Goal: Transaction & Acquisition: Purchase product/service

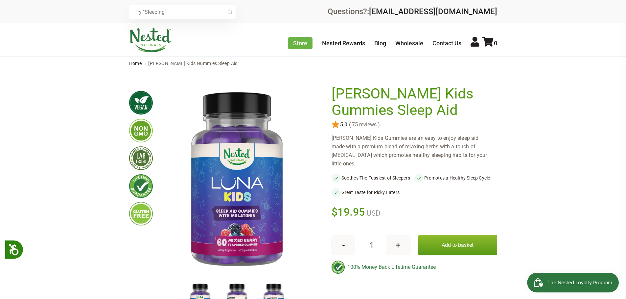
scroll to position [99, 0]
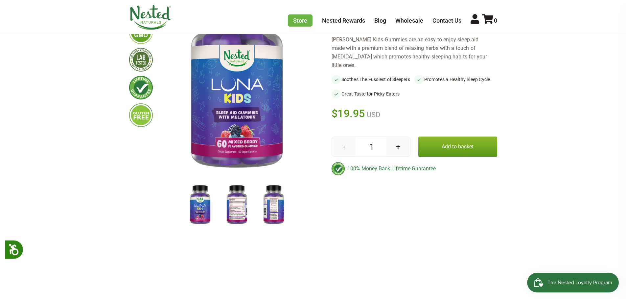
click at [229, 208] on img at bounding box center [236, 205] width 33 height 43
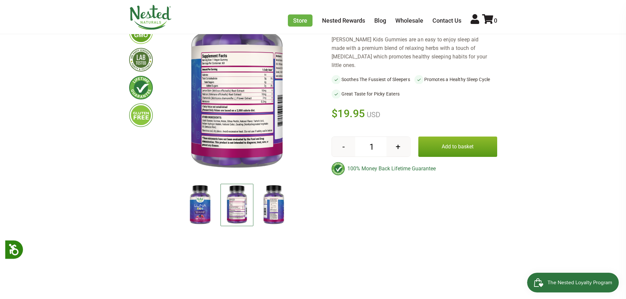
click at [234, 206] on img at bounding box center [236, 205] width 33 height 42
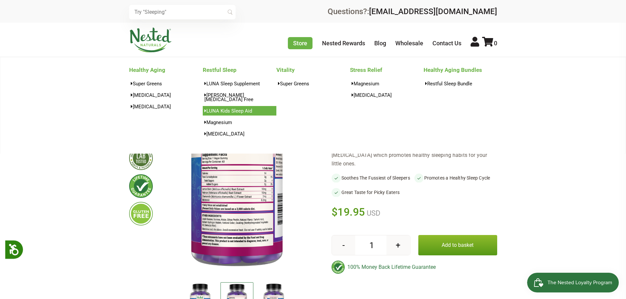
click at [238, 109] on link "LUNA Kids Sleep Aid" at bounding box center [240, 111] width 74 height 10
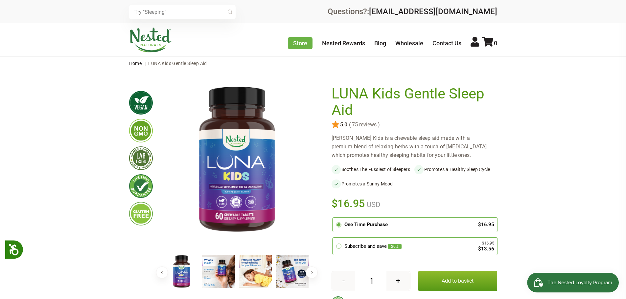
scroll to position [33, 0]
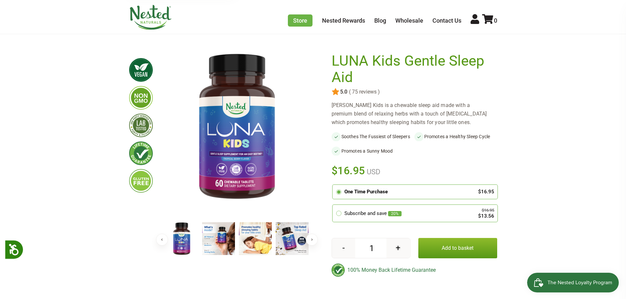
click at [481, 244] on button "Add to basket" at bounding box center [457, 248] width 79 height 20
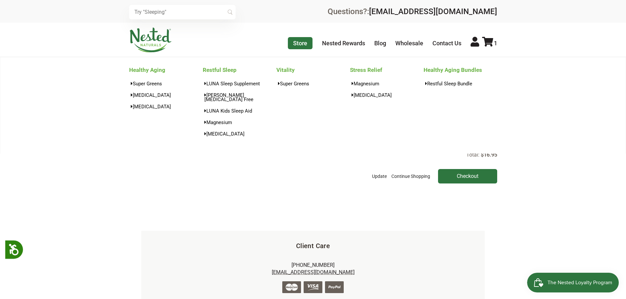
click at [307, 43] on link "Store" at bounding box center [300, 43] width 25 height 12
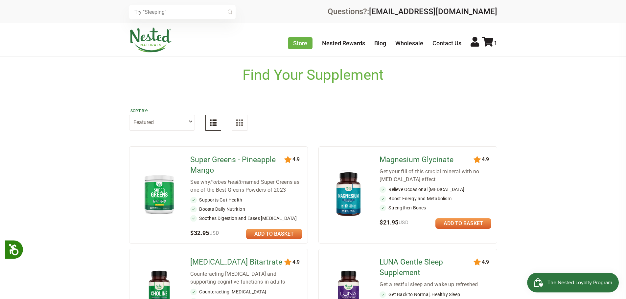
scroll to position [66, 0]
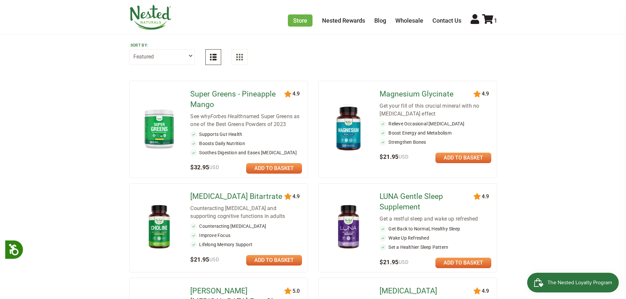
click at [347, 216] on img at bounding box center [348, 227] width 38 height 50
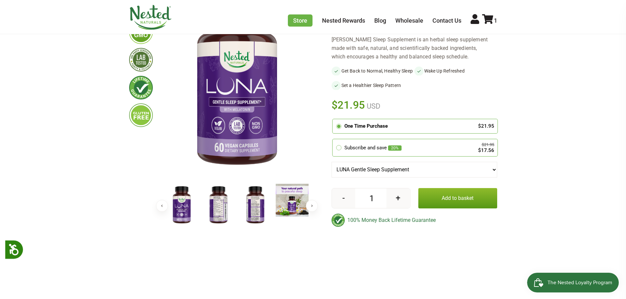
scroll to position [66, 0]
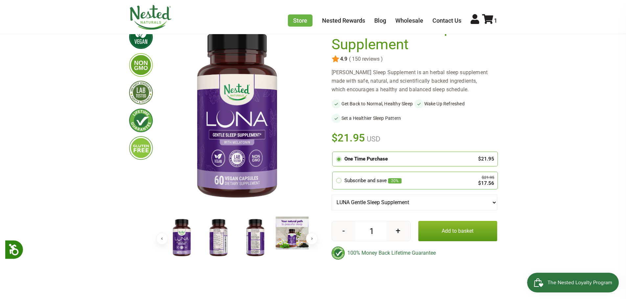
click at [257, 244] on img at bounding box center [255, 238] width 33 height 43
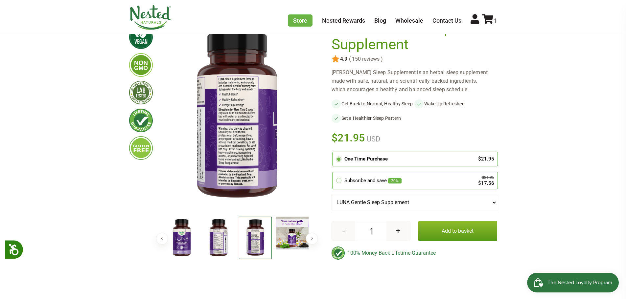
click at [223, 241] on img at bounding box center [218, 238] width 33 height 43
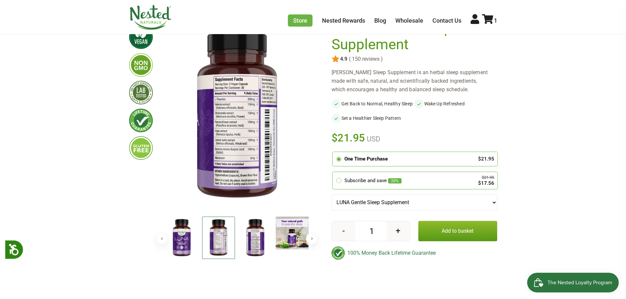
click at [186, 236] on img at bounding box center [181, 238] width 33 height 43
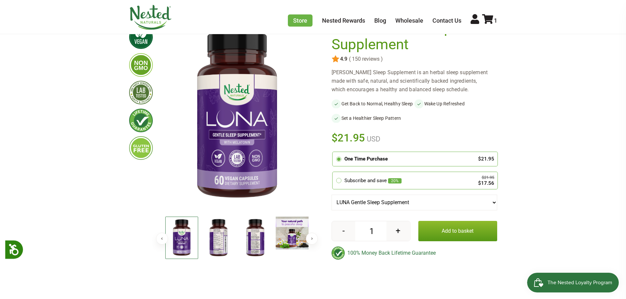
click at [255, 236] on img at bounding box center [255, 238] width 33 height 43
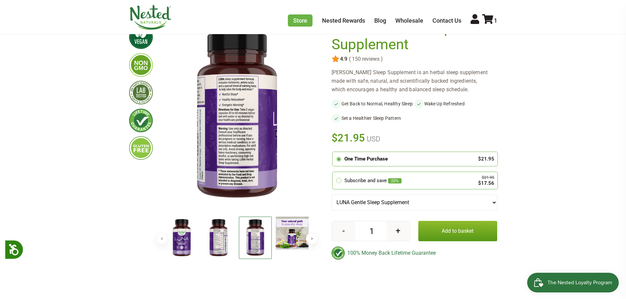
click at [214, 246] on img at bounding box center [218, 238] width 33 height 43
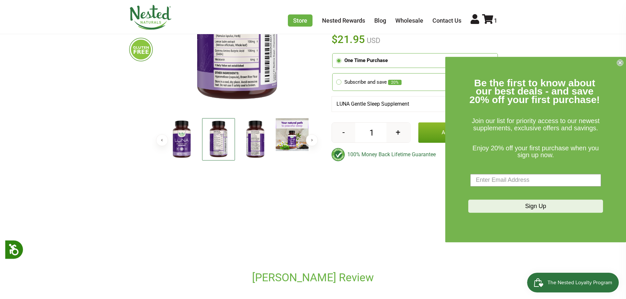
scroll to position [131, 0]
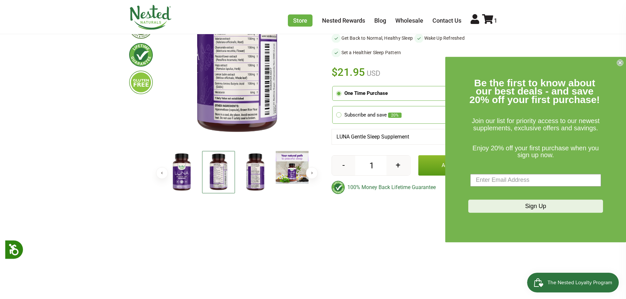
click at [621, 61] on circle "Close dialog" at bounding box center [620, 62] width 6 height 6
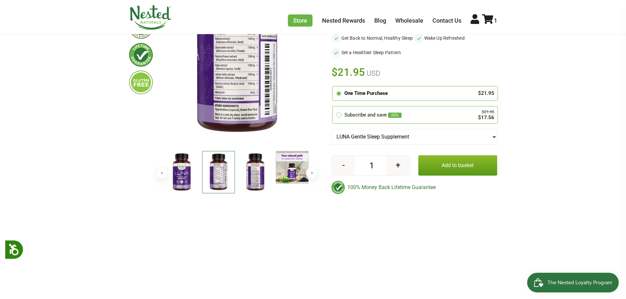
click at [474, 167] on button "Add to basket" at bounding box center [457, 165] width 79 height 20
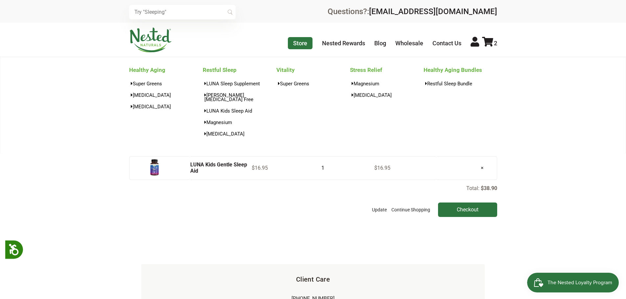
click at [299, 41] on link "Store" at bounding box center [300, 43] width 25 height 12
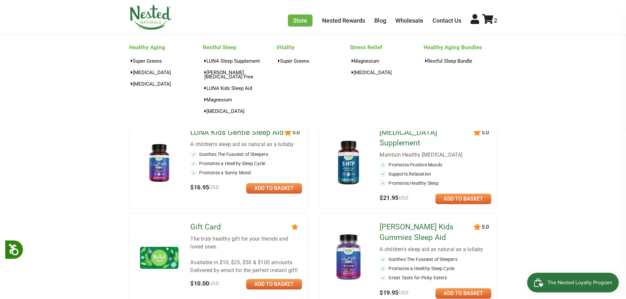
scroll to position [296, 0]
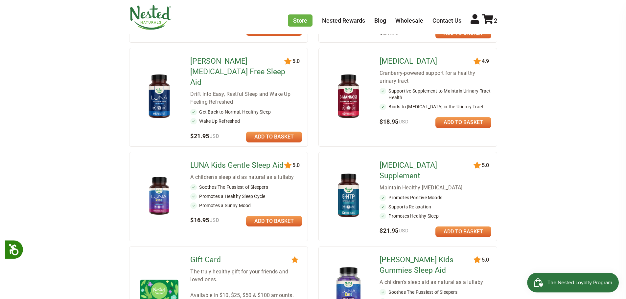
click at [218, 160] on link "LUNA Kids Gentle Sleep Aid" at bounding box center [237, 165] width 95 height 11
click at [407, 255] on link "Luna Kids Gummies Sleep Aid" at bounding box center [426, 265] width 95 height 21
click at [242, 160] on link "LUNA Kids Gentle Sleep Aid" at bounding box center [237, 165] width 95 height 11
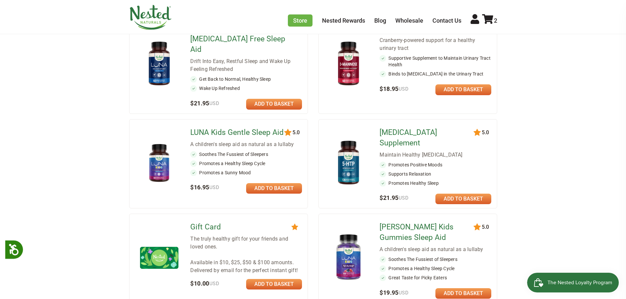
scroll to position [361, 0]
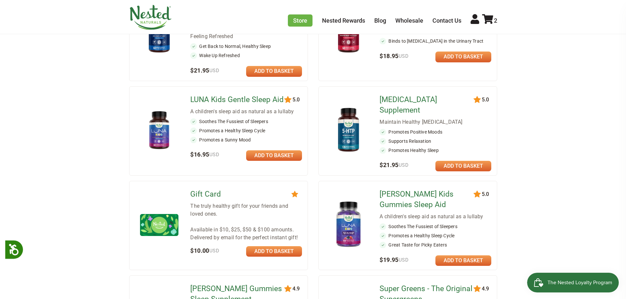
click at [470, 256] on link at bounding box center [463, 261] width 56 height 11
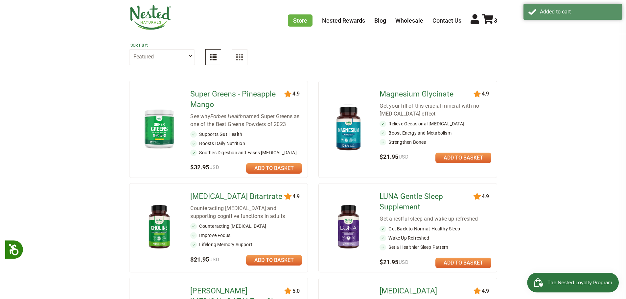
scroll to position [0, 0]
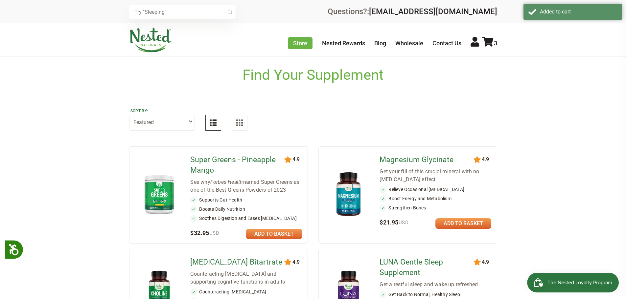
click at [492, 40] on icon at bounding box center [487, 42] width 11 height 10
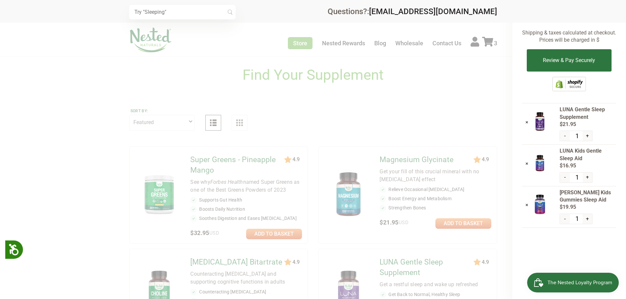
click at [542, 210] on img at bounding box center [539, 204] width 16 height 21
click at [571, 195] on span "[PERSON_NAME] Kids Gummies Sleep Aid" at bounding box center [587, 196] width 56 height 15
click at [544, 204] on img at bounding box center [539, 204] width 16 height 21
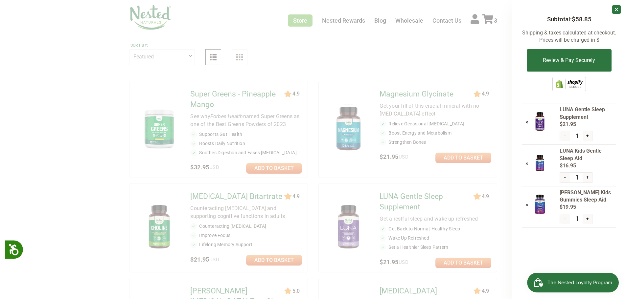
scroll to position [164, 0]
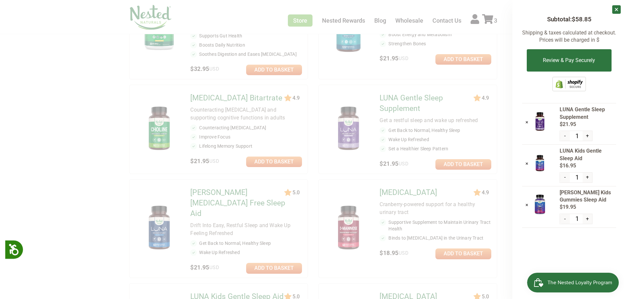
click at [436, 196] on div at bounding box center [313, 149] width 626 height 299
click at [338, 159] on div at bounding box center [313, 149] width 626 height 299
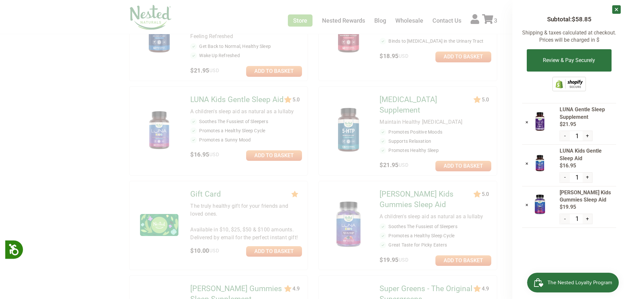
click at [505, 197] on div at bounding box center [313, 149] width 626 height 299
click at [417, 188] on div at bounding box center [313, 149] width 626 height 299
click at [419, 187] on div at bounding box center [313, 149] width 626 height 299
click at [614, 6] on link "×" at bounding box center [616, 9] width 9 height 9
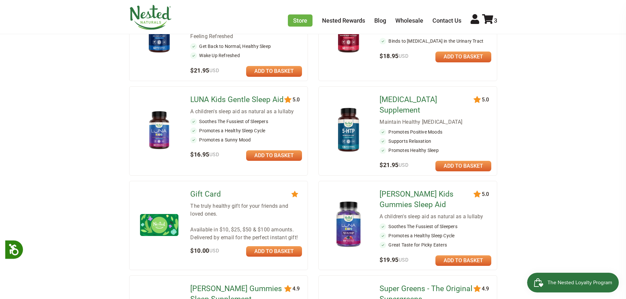
click at [347, 200] on img at bounding box center [348, 225] width 38 height 50
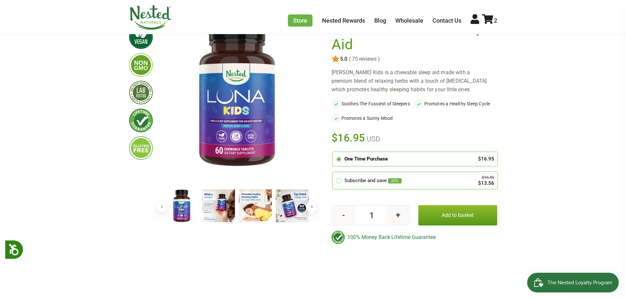
scroll to position [99, 0]
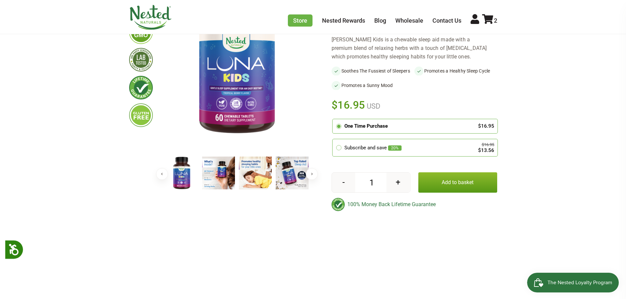
click at [312, 172] on button "Next" at bounding box center [312, 174] width 12 height 12
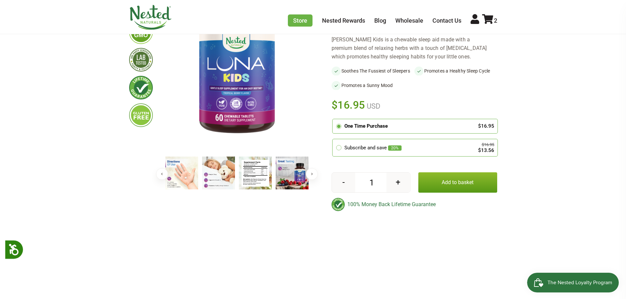
click at [254, 175] on img at bounding box center [255, 173] width 33 height 33
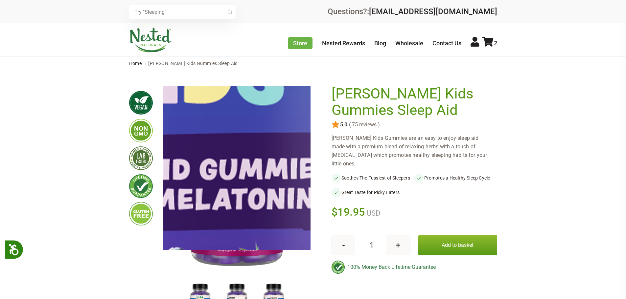
scroll to position [99, 0]
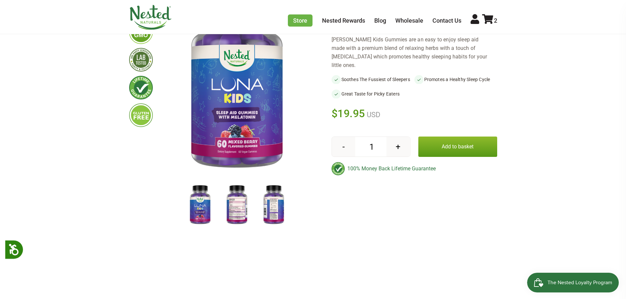
click at [235, 203] on img at bounding box center [236, 205] width 33 height 43
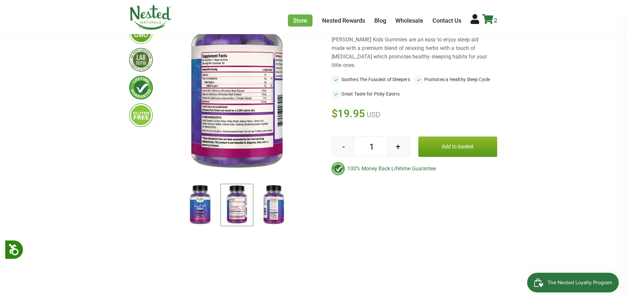
click at [488, 23] on icon at bounding box center [487, 19] width 11 height 10
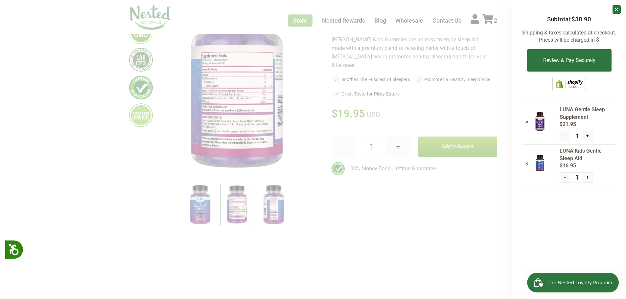
click at [364, 195] on div at bounding box center [313, 149] width 626 height 299
click at [316, 115] on div at bounding box center [313, 149] width 626 height 299
click at [584, 111] on span "LUNA Gentle Sleep Supplement" at bounding box center [587, 113] width 56 height 15
click at [550, 122] on div at bounding box center [545, 122] width 28 height 23
click at [294, 123] on div at bounding box center [313, 149] width 626 height 299
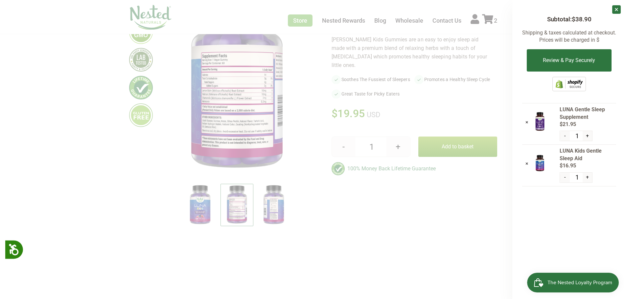
scroll to position [0, 0]
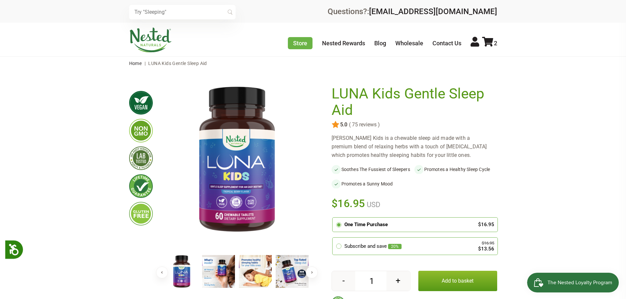
click at [255, 175] on img at bounding box center [236, 159] width 147 height 147
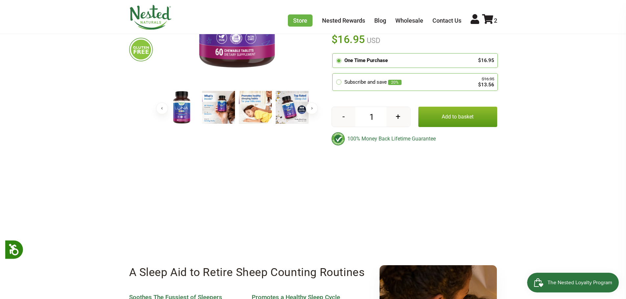
click at [314, 105] on button "Next" at bounding box center [312, 108] width 12 height 12
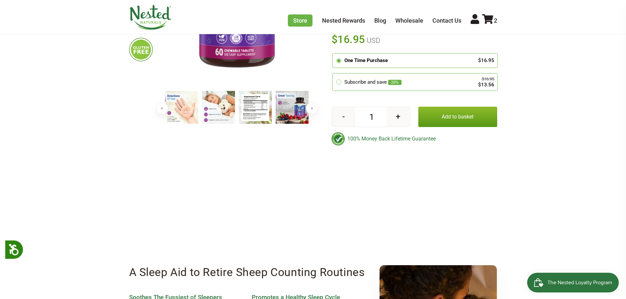
click at [262, 108] on img at bounding box center [255, 107] width 33 height 33
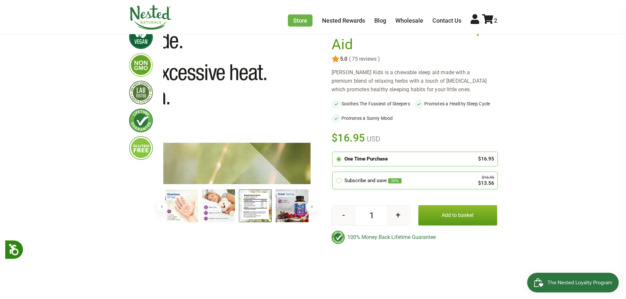
scroll to position [33, 0]
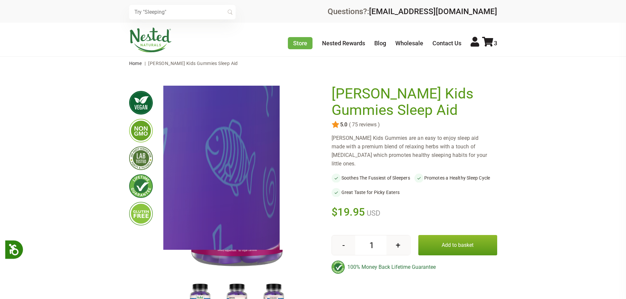
scroll to position [99, 0]
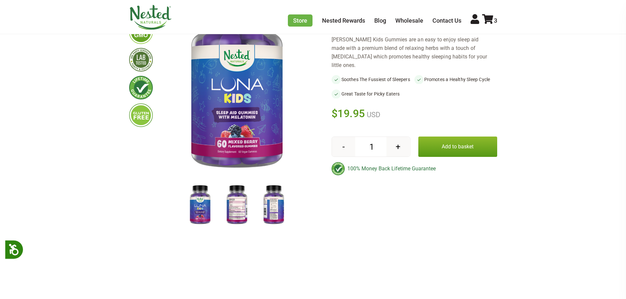
click at [243, 214] on img at bounding box center [236, 205] width 33 height 43
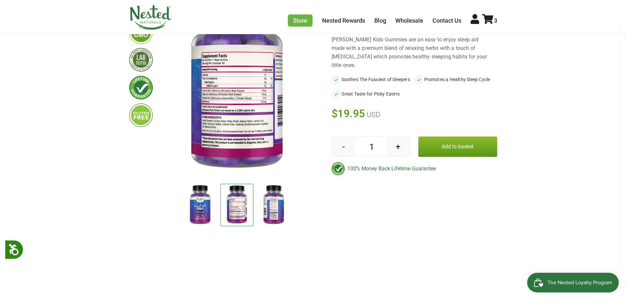
scroll to position [0, 0]
click at [275, 211] on img at bounding box center [273, 205] width 33 height 43
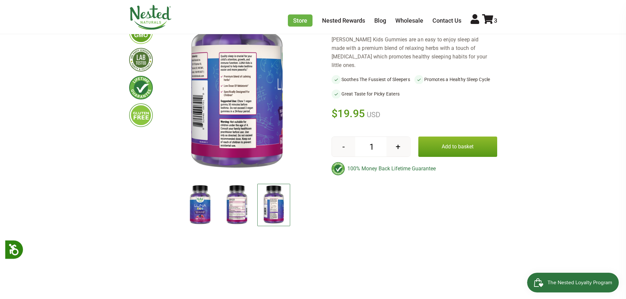
click at [244, 208] on img at bounding box center [236, 205] width 33 height 43
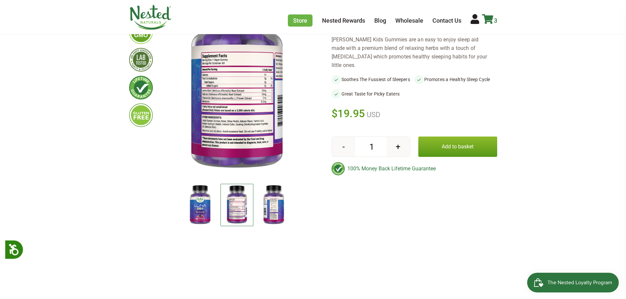
click at [488, 15] on icon at bounding box center [487, 19] width 11 height 10
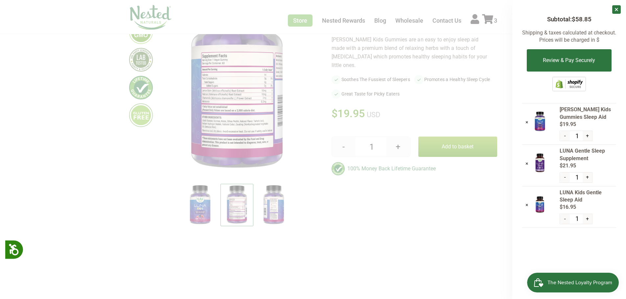
click at [537, 209] on img at bounding box center [539, 204] width 16 height 16
click at [539, 205] on img at bounding box center [539, 204] width 16 height 16
click at [573, 194] on span "LUNA Kids Gentle Sleep Aid" at bounding box center [587, 196] width 56 height 15
click at [526, 123] on link "×" at bounding box center [526, 122] width 3 height 6
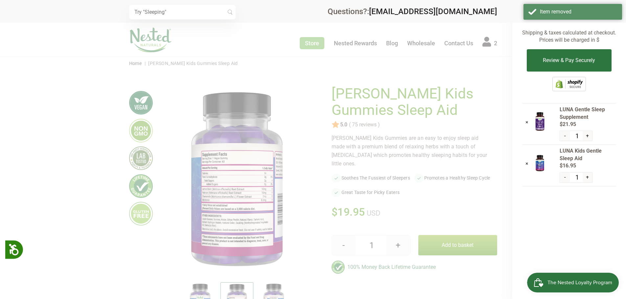
click at [503, 166] on div at bounding box center [313, 149] width 626 height 299
click at [307, 200] on div at bounding box center [313, 149] width 626 height 299
click at [625, 119] on html "Popup heading Close Accessibility Press enter for Accessibility for blind peopl…" at bounding box center [313, 149] width 626 height 299
click at [621, 102] on div "× Subtotal: $38.90 Shipping & taxes calculated at checkout. Prices will be char…" at bounding box center [569, 149] width 114 height 299
click at [564, 260] on div "× Subtotal: $38.90 Shipping & taxes calculated at checkout. Prices will be char…" at bounding box center [569, 149] width 114 height 299
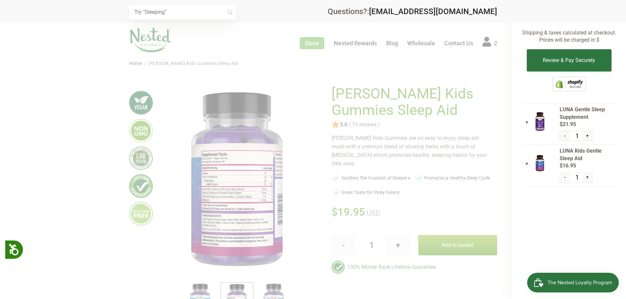
click at [561, 20] on div "× Recommended Products Previous 150 4.9 ( 150 reviews ) LUNA Gentle Sleep Suppl…" at bounding box center [313, 11] width 626 height 23
click at [490, 38] on div at bounding box center [313, 149] width 626 height 299
click at [582, 32] on p "Shipping & taxes calculated at checkout. Prices will be charged in $" at bounding box center [569, 36] width 94 height 15
click at [584, 58] on button "Review & Pay Securely" at bounding box center [569, 60] width 84 height 22
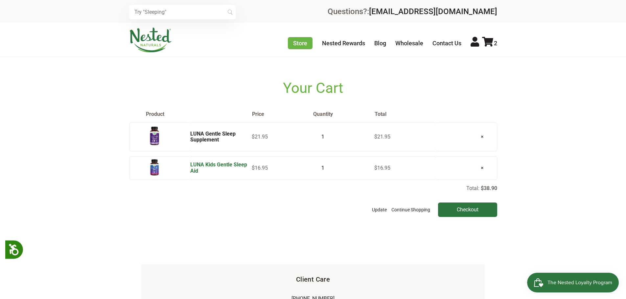
click at [223, 165] on link "LUNA Kids Gentle Sleep Aid" at bounding box center [218, 168] width 57 height 12
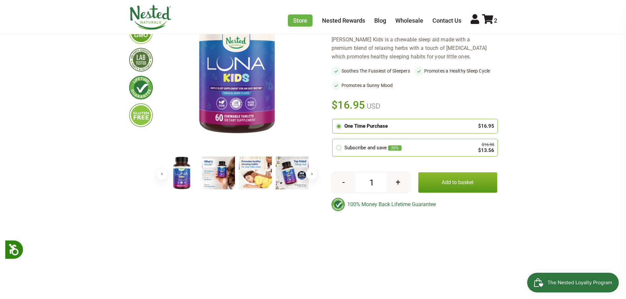
click at [310, 173] on button "Next" at bounding box center [312, 174] width 12 height 12
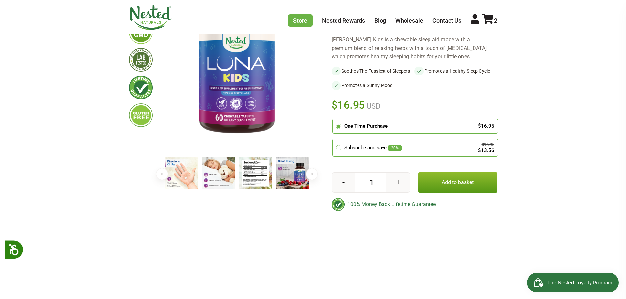
click at [263, 176] on img at bounding box center [255, 173] width 33 height 33
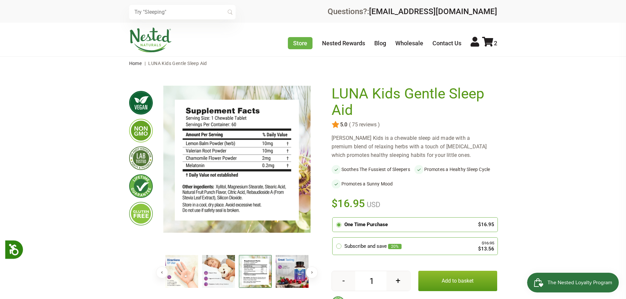
click at [450, 279] on button "Add to basket" at bounding box center [457, 281] width 79 height 20
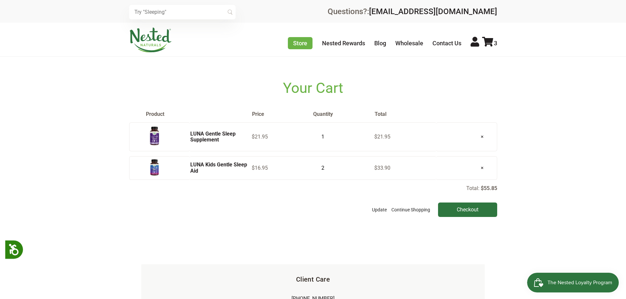
click at [446, 169] on td "×" at bounding box center [466, 168] width 61 height 24
click at [213, 164] on link "LUNA Kids Gentle Sleep Aid" at bounding box center [218, 168] width 57 height 12
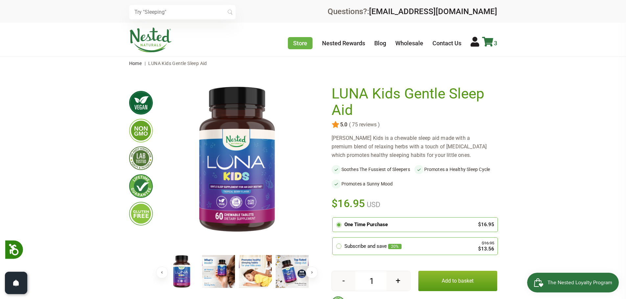
click at [491, 43] on icon at bounding box center [487, 42] width 11 height 10
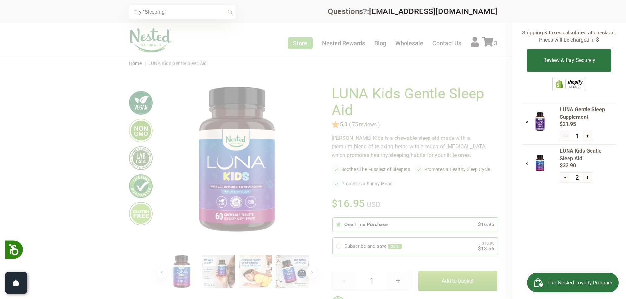
click at [566, 177] on button "-" at bounding box center [565, 178] width 10 height 10
type input "1"
click at [297, 197] on div at bounding box center [313, 149] width 626 height 299
click at [623, 79] on div "× Subtotal: $38.90 Shipping & taxes calculated at checkout. Prices will be char…" at bounding box center [569, 149] width 114 height 299
click at [597, 31] on p "Shipping & taxes calculated at checkout. Prices will be charged in $" at bounding box center [569, 36] width 94 height 15
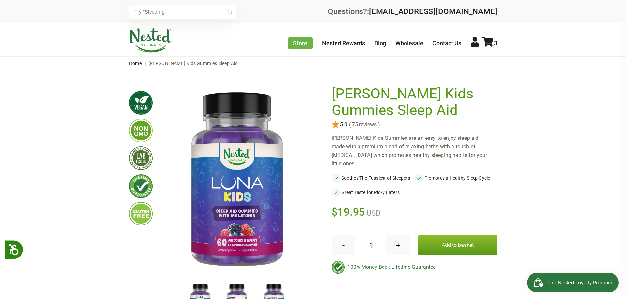
scroll to position [131, 0]
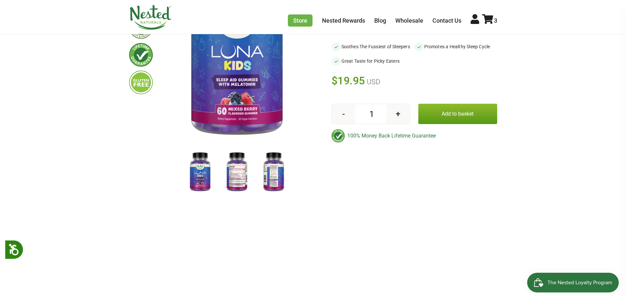
click at [237, 175] on img at bounding box center [236, 172] width 33 height 43
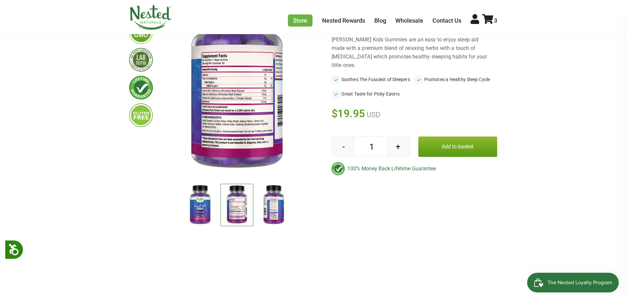
scroll to position [66, 0]
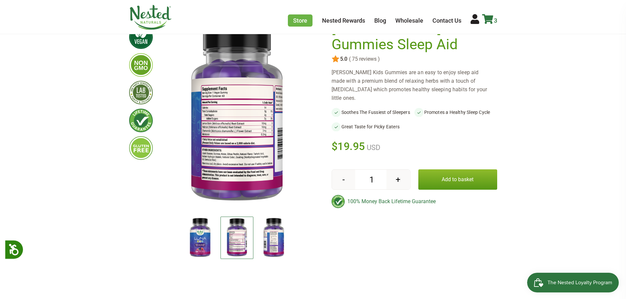
click at [486, 19] on icon at bounding box center [487, 19] width 11 height 10
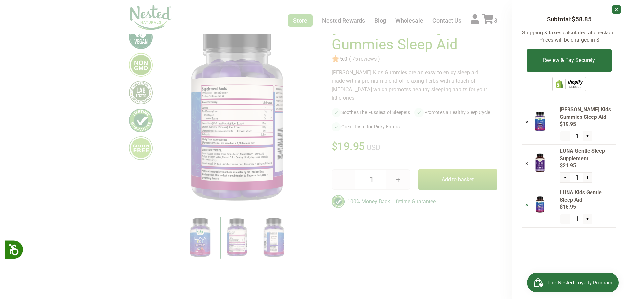
click at [526, 204] on link "×" at bounding box center [526, 205] width 3 height 6
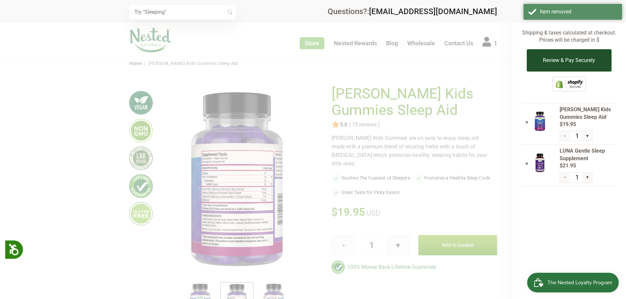
click at [542, 62] on button "Review & Pay Securely" at bounding box center [569, 60] width 84 height 22
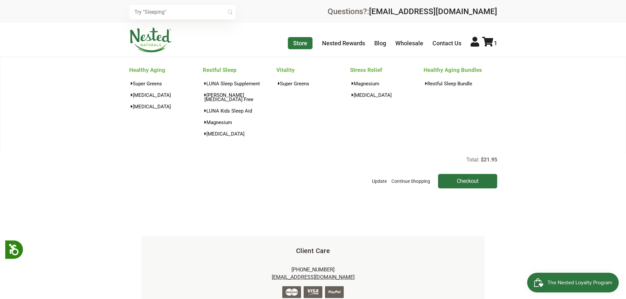
click at [307, 45] on link "Store" at bounding box center [300, 43] width 25 height 12
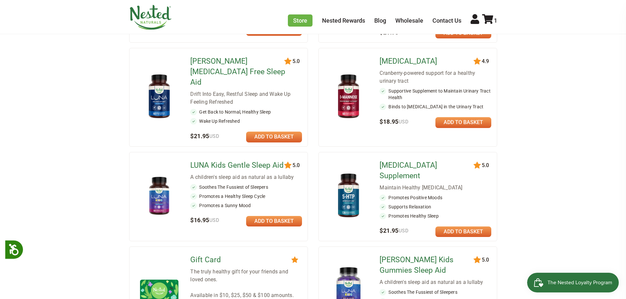
scroll to position [361, 0]
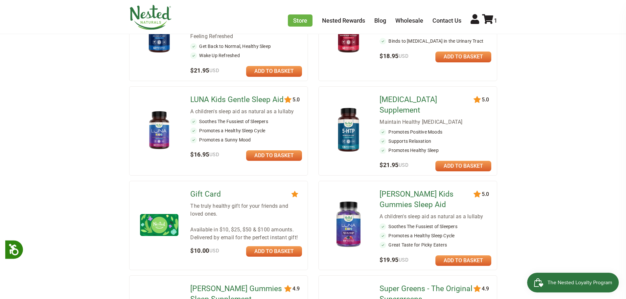
click at [284, 150] on link at bounding box center [274, 155] width 56 height 11
click at [572, 283] on span "The Nested Loyalty Program" at bounding box center [579, 283] width 65 height 10
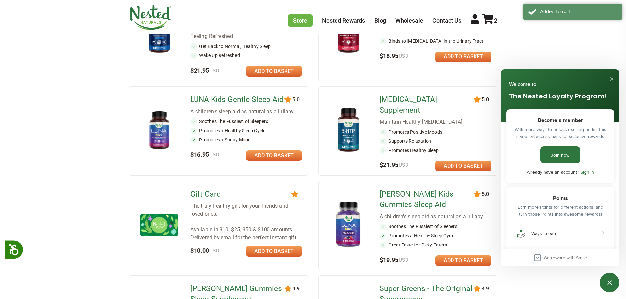
scroll to position [427, 0]
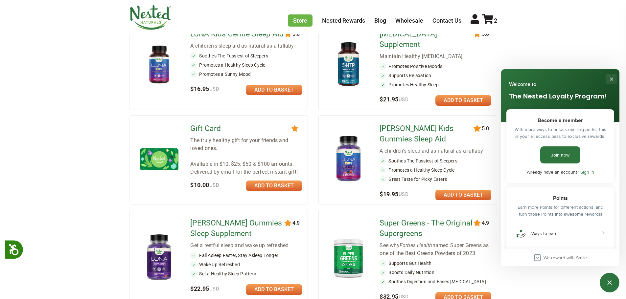
click at [611, 79] on button "Close" at bounding box center [611, 79] width 11 height 11
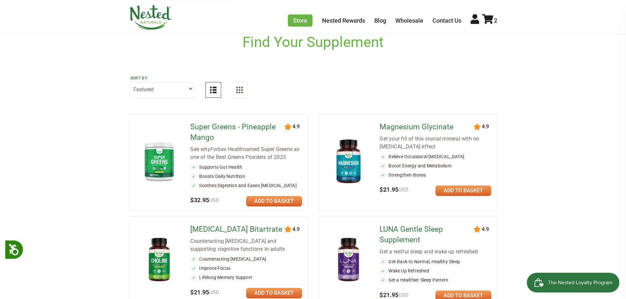
scroll to position [0, 0]
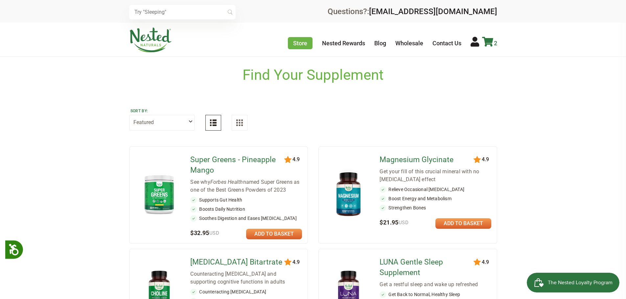
click at [491, 42] on icon at bounding box center [487, 42] width 11 height 10
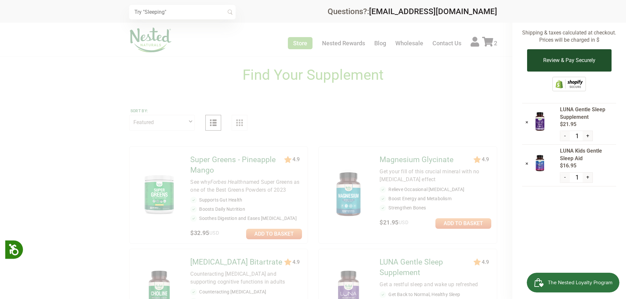
click at [579, 52] on button "Review & Pay Securely" at bounding box center [569, 60] width 84 height 22
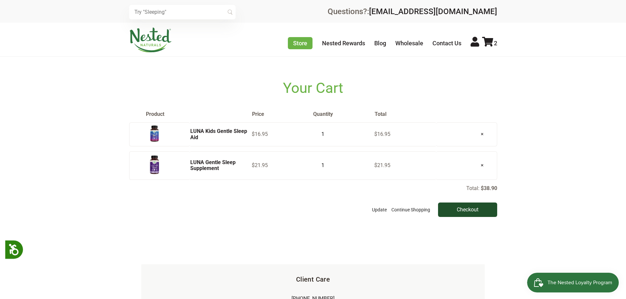
click at [489, 213] on input "Checkout" at bounding box center [467, 210] width 59 height 14
click at [481, 166] on link "×" at bounding box center [481, 165] width 13 height 17
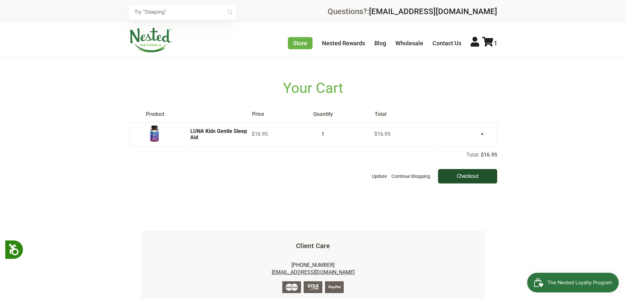
click at [467, 173] on input "Checkout" at bounding box center [467, 176] width 59 height 14
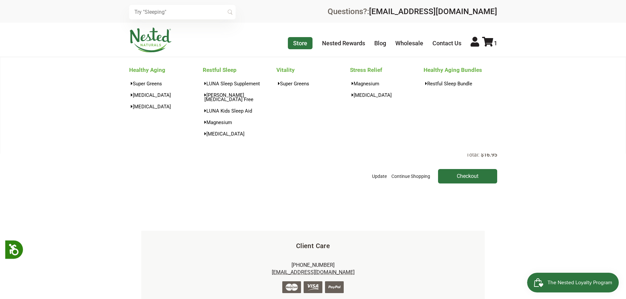
click at [305, 42] on link "Store" at bounding box center [300, 43] width 25 height 12
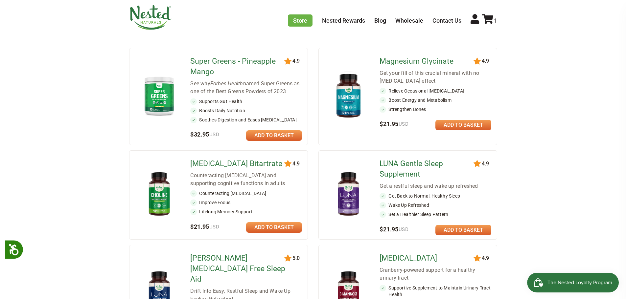
scroll to position [131, 0]
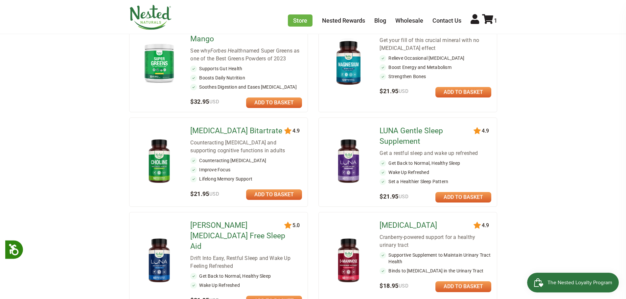
click at [460, 196] on link at bounding box center [463, 197] width 56 height 11
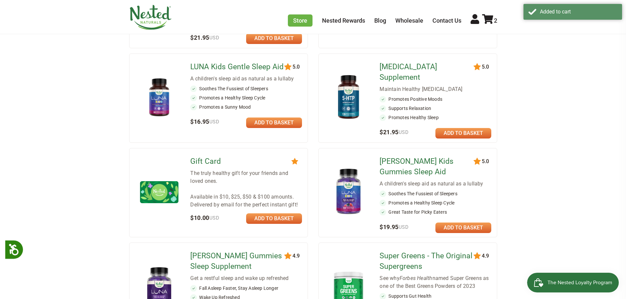
scroll to position [460, 0]
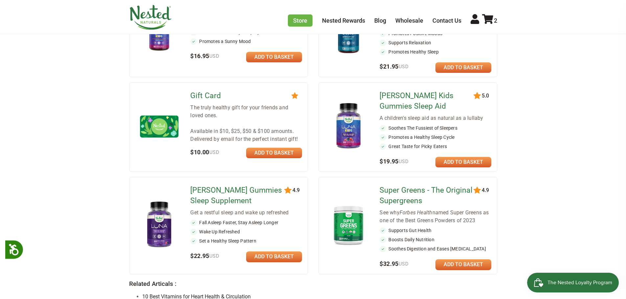
click at [151, 210] on img at bounding box center [159, 225] width 38 height 50
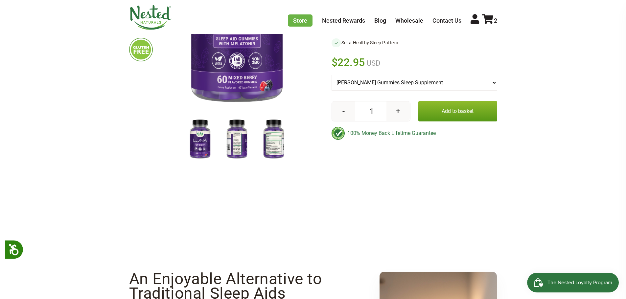
click at [276, 141] on img at bounding box center [273, 139] width 33 height 43
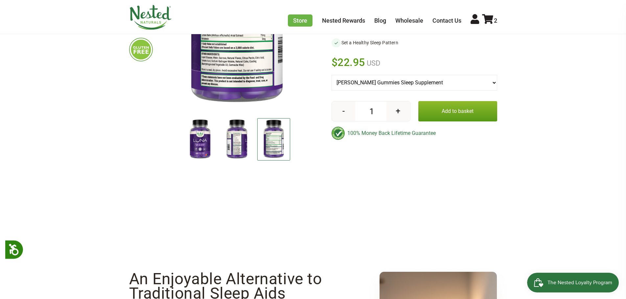
click at [276, 141] on img at bounding box center [273, 139] width 33 height 42
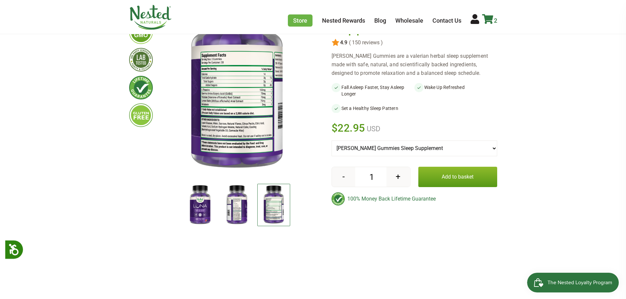
click at [487, 16] on icon at bounding box center [487, 19] width 11 height 10
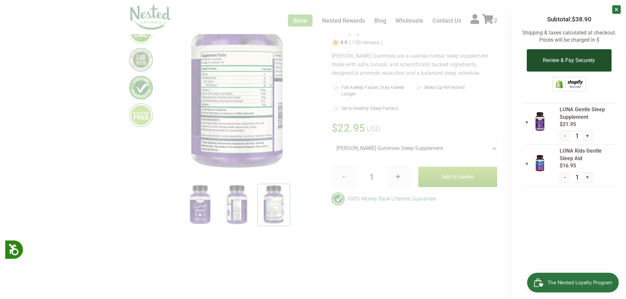
click at [551, 63] on button "Review & Pay Securely" at bounding box center [569, 60] width 84 height 22
